Goal: Transaction & Acquisition: Purchase product/service

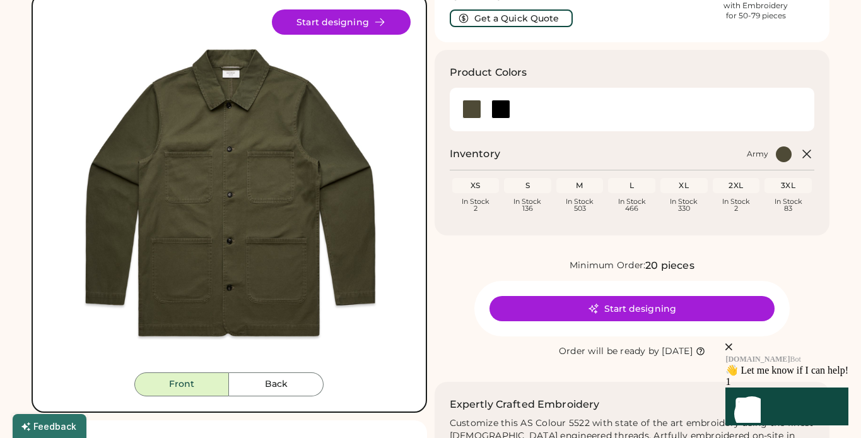
scroll to position [127, 0]
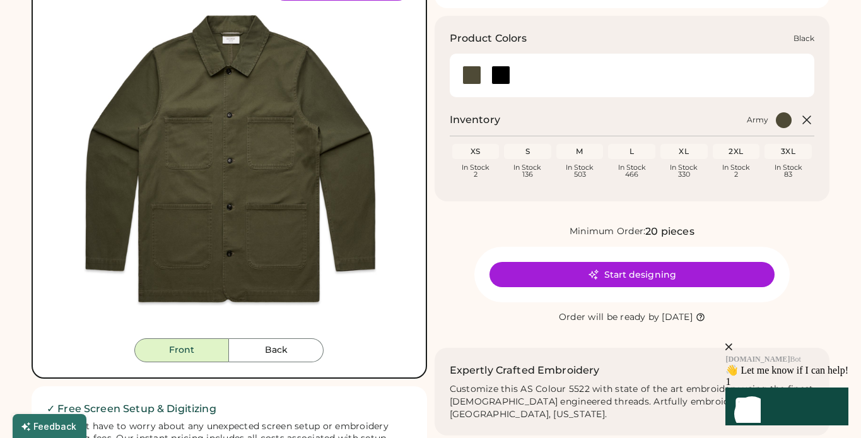
click at [500, 73] on div at bounding box center [500, 75] width 19 height 19
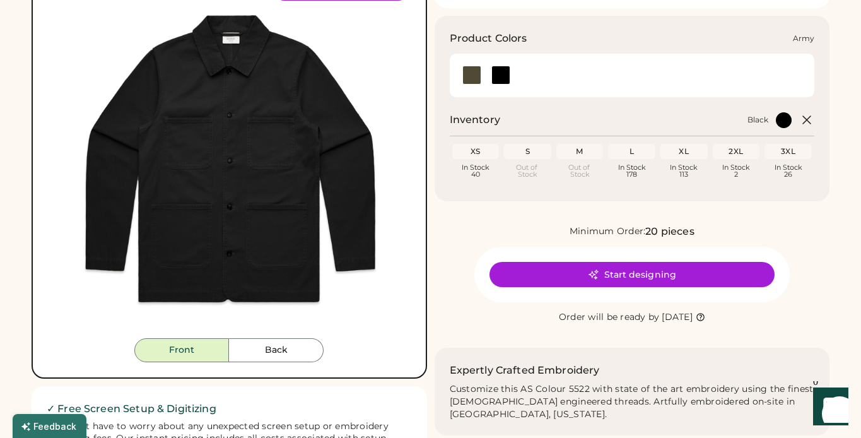
click at [466, 75] on div at bounding box center [471, 75] width 19 height 19
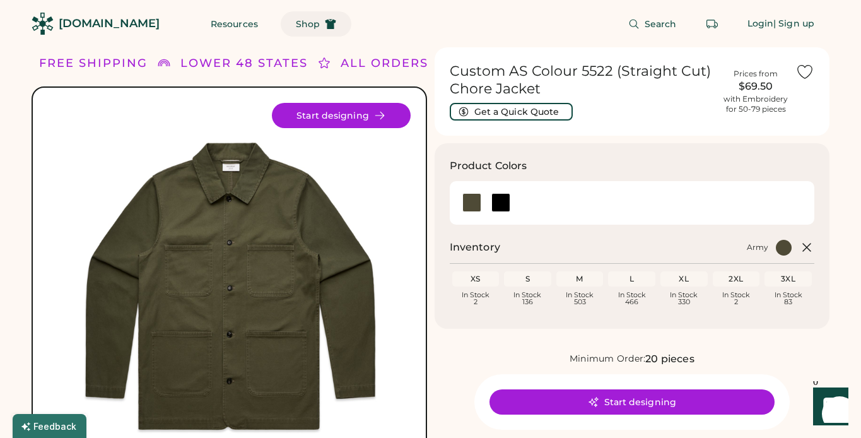
click at [296, 23] on span "Shop" at bounding box center [308, 24] width 24 height 9
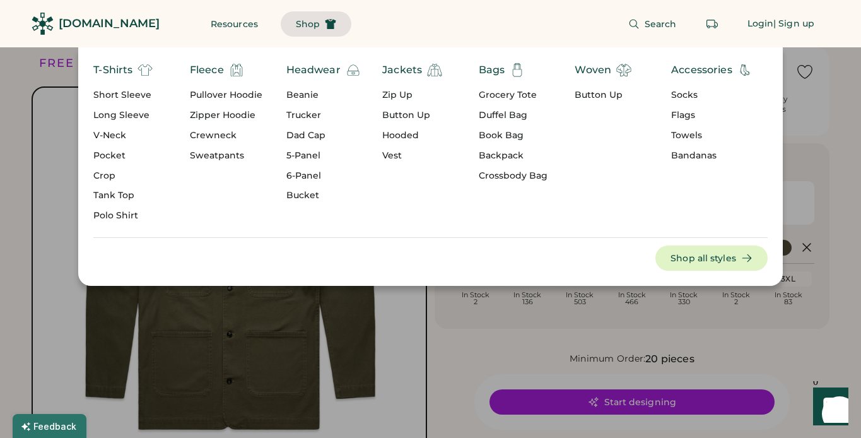
click at [138, 96] on div "Short Sleeve" at bounding box center [122, 95] width 59 height 13
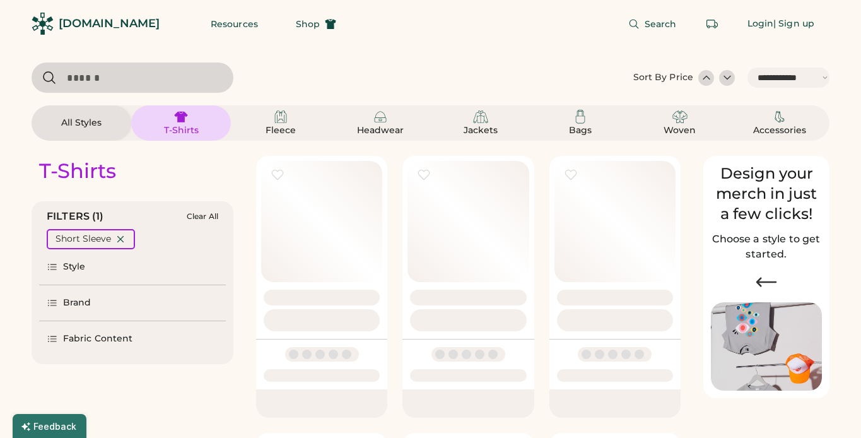
select select "*****"
select select "*"
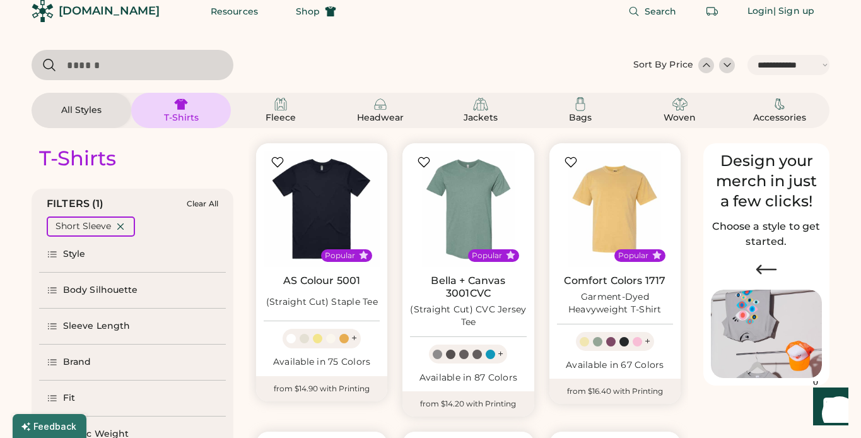
scroll to position [13, 0]
select select "*****"
select select "*"
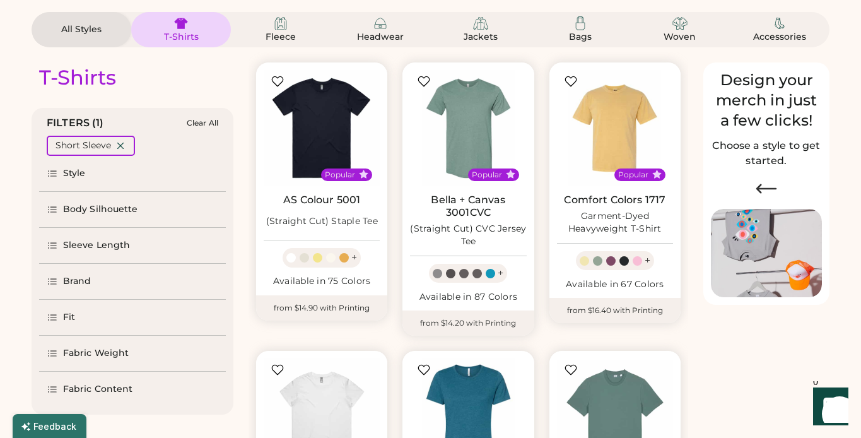
scroll to position [93, 0]
click at [172, 216] on div "Body Silhouette" at bounding box center [132, 209] width 187 height 35
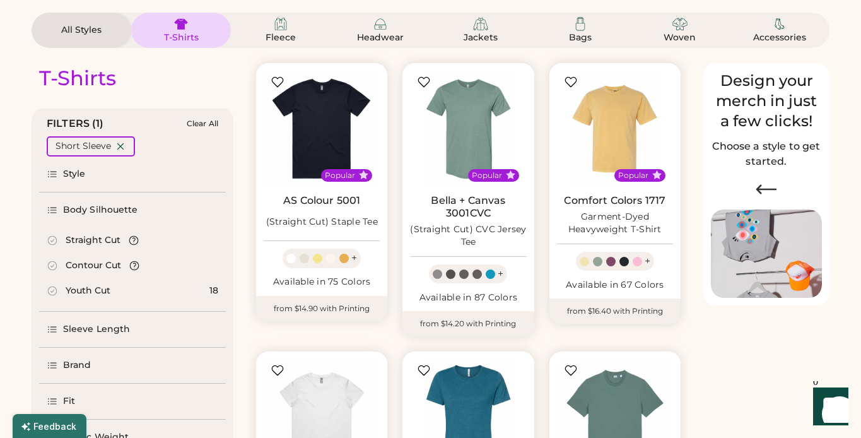
click at [89, 237] on div "Straight Cut" at bounding box center [93, 240] width 55 height 13
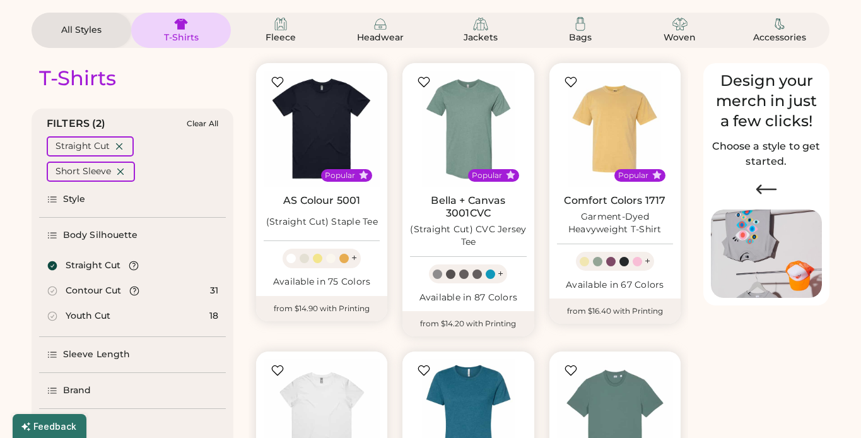
click at [115, 199] on div "Style" at bounding box center [132, 199] width 187 height 35
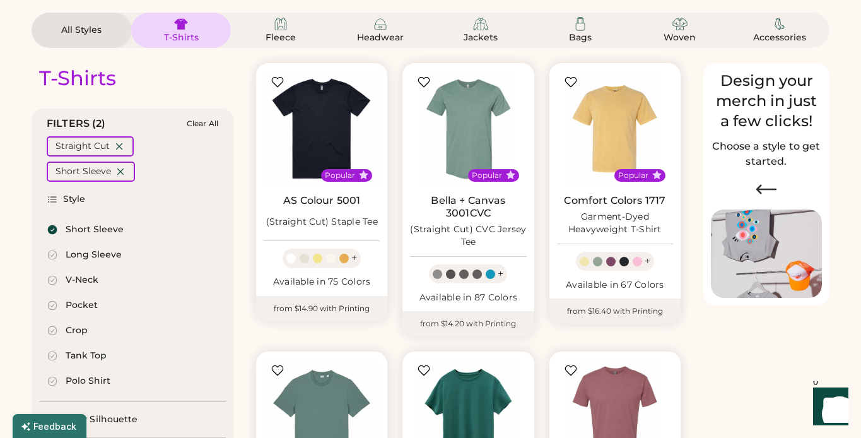
click at [115, 199] on div "Style" at bounding box center [132, 199] width 187 height 35
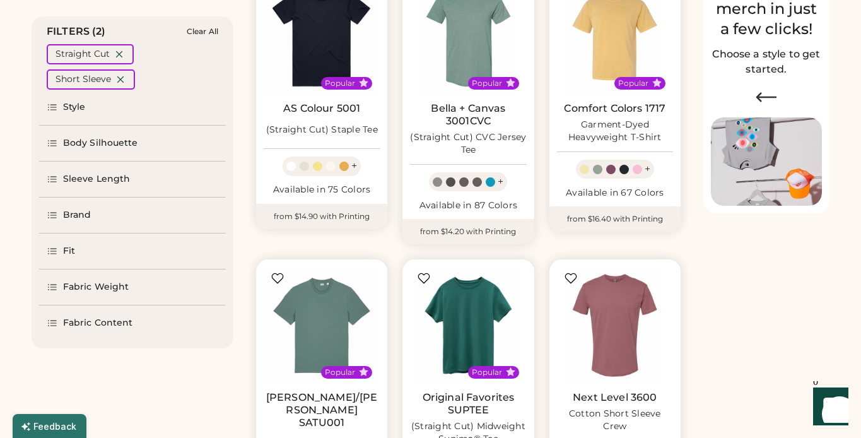
scroll to position [209, 0]
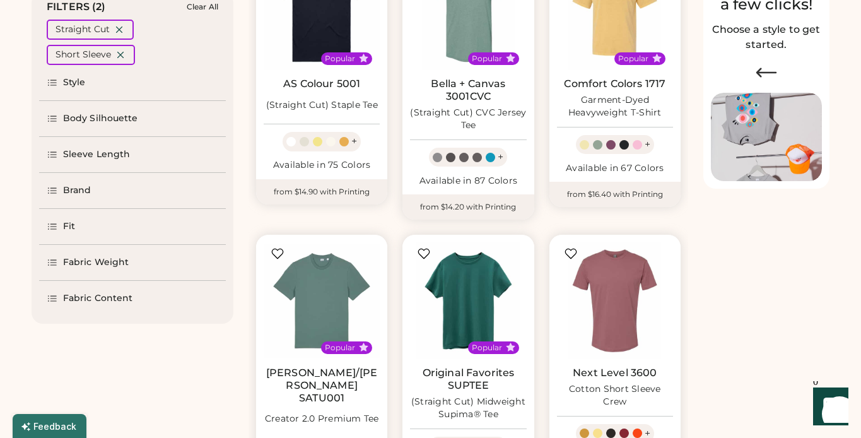
click at [185, 224] on div "Fit" at bounding box center [132, 226] width 187 height 35
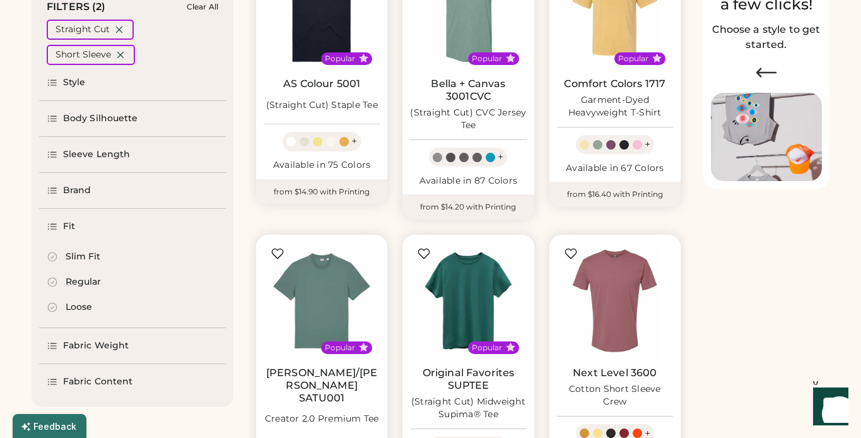
click at [92, 281] on div "Regular" at bounding box center [83, 282] width 35 height 13
select select "*"
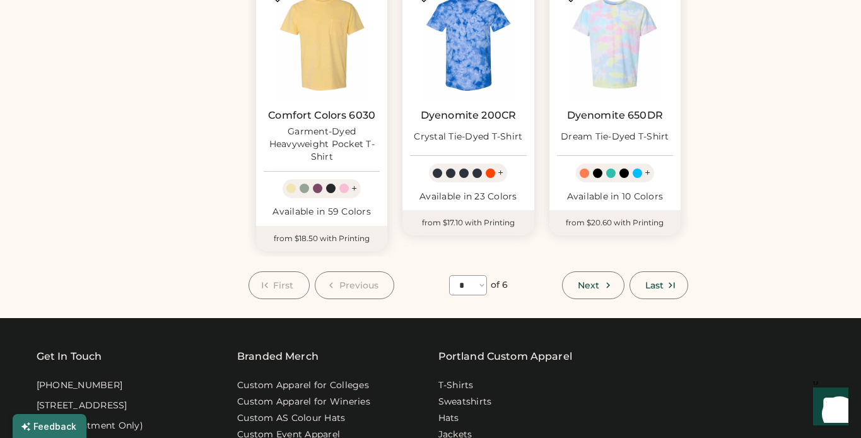
scroll to position [1039, 0]
